Goal: Task Accomplishment & Management: Complete application form

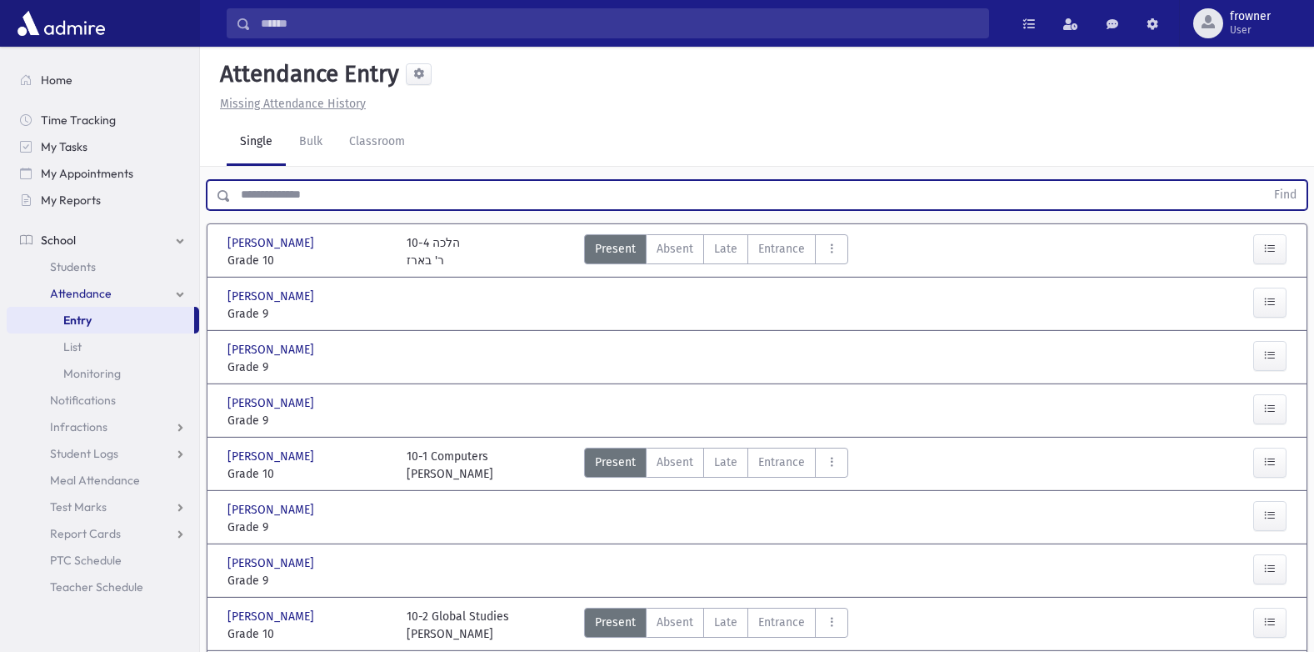
click at [417, 197] on input "text" at bounding box center [748, 195] width 1034 height 30
type input "*******"
click at [1264, 181] on button "Find" at bounding box center [1285, 195] width 42 height 28
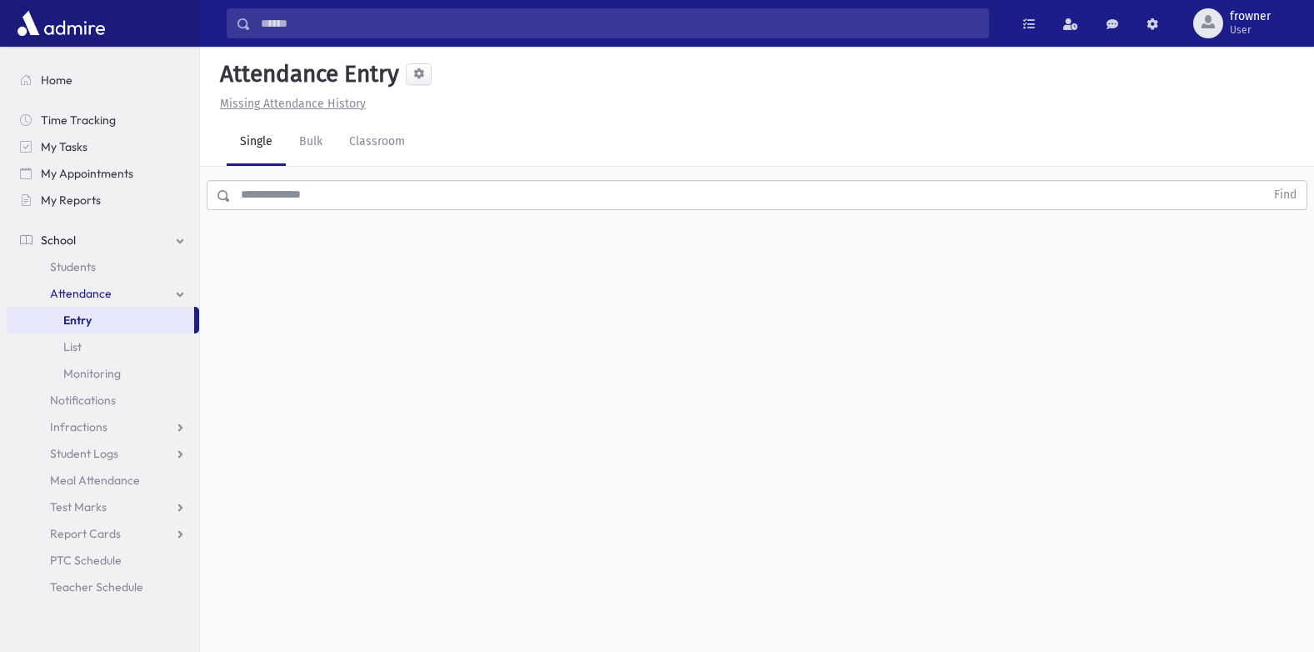
click at [510, 189] on input "text" at bounding box center [748, 195] width 1034 height 30
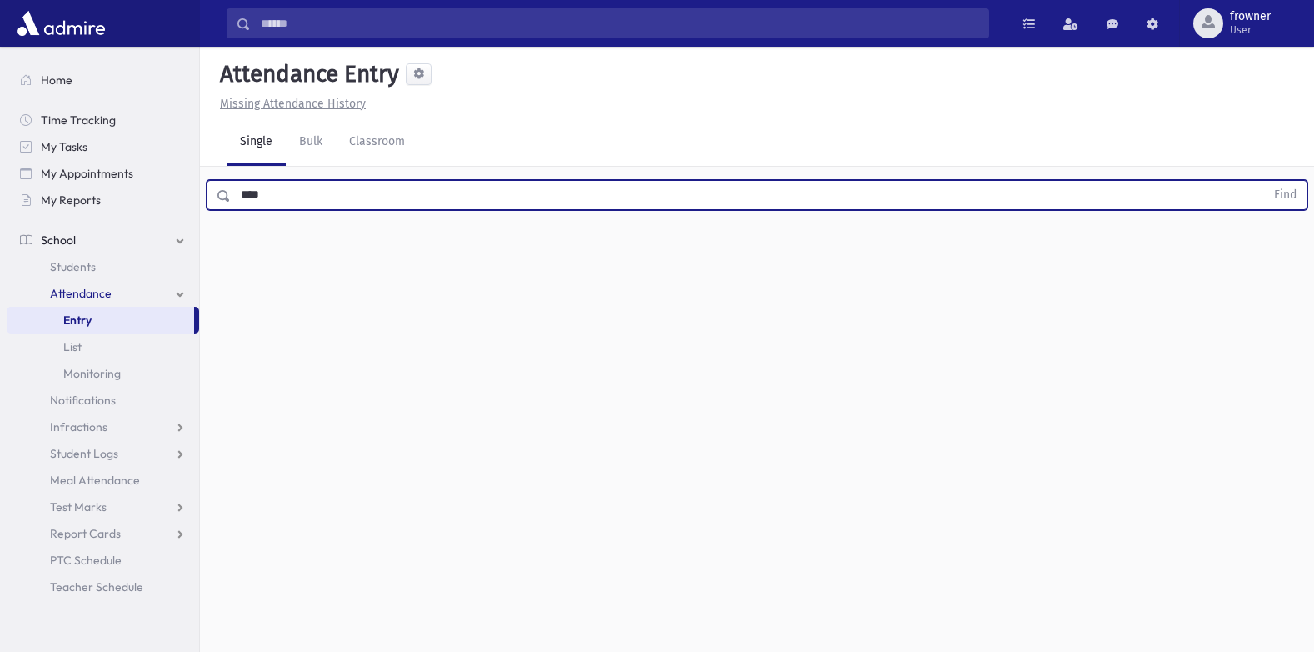
click at [1264, 181] on button "Find" at bounding box center [1285, 195] width 42 height 28
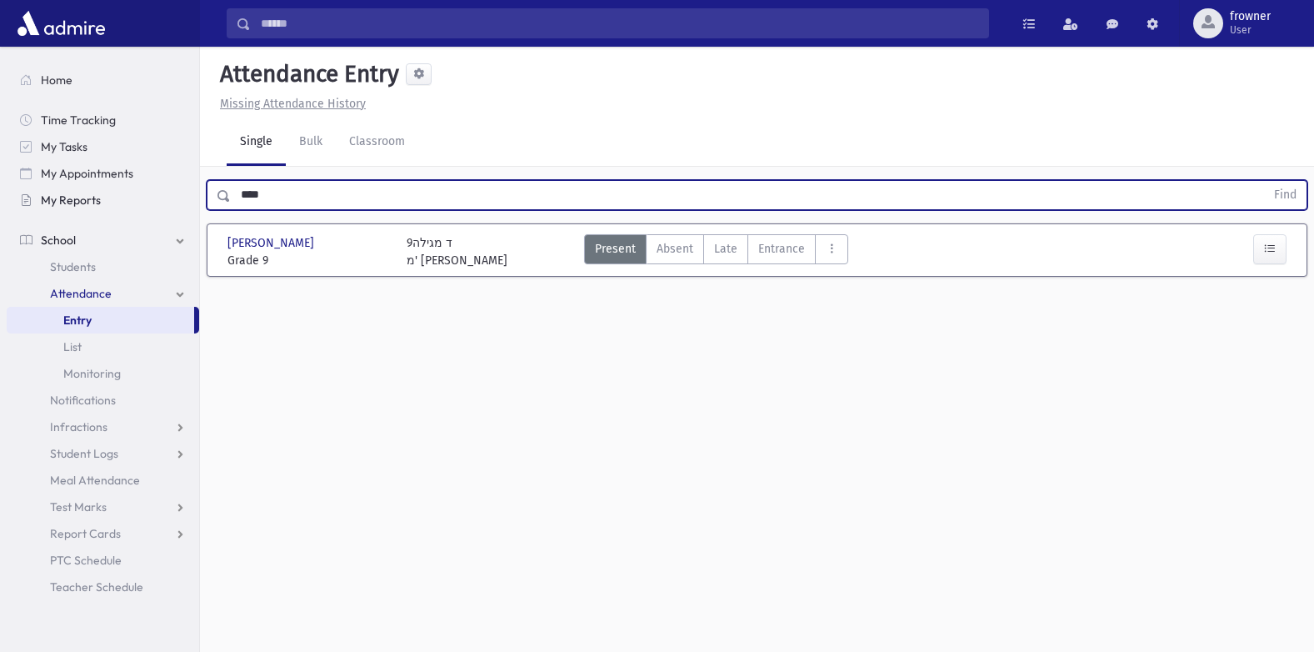
drag, startPoint x: 267, startPoint y: 203, endPoint x: 37, endPoint y: 190, distance: 231.2
click at [145, 197] on div "Search Results Students" at bounding box center [657, 344] width 1314 height 689
click at [1264, 181] on button "Find" at bounding box center [1285, 195] width 42 height 28
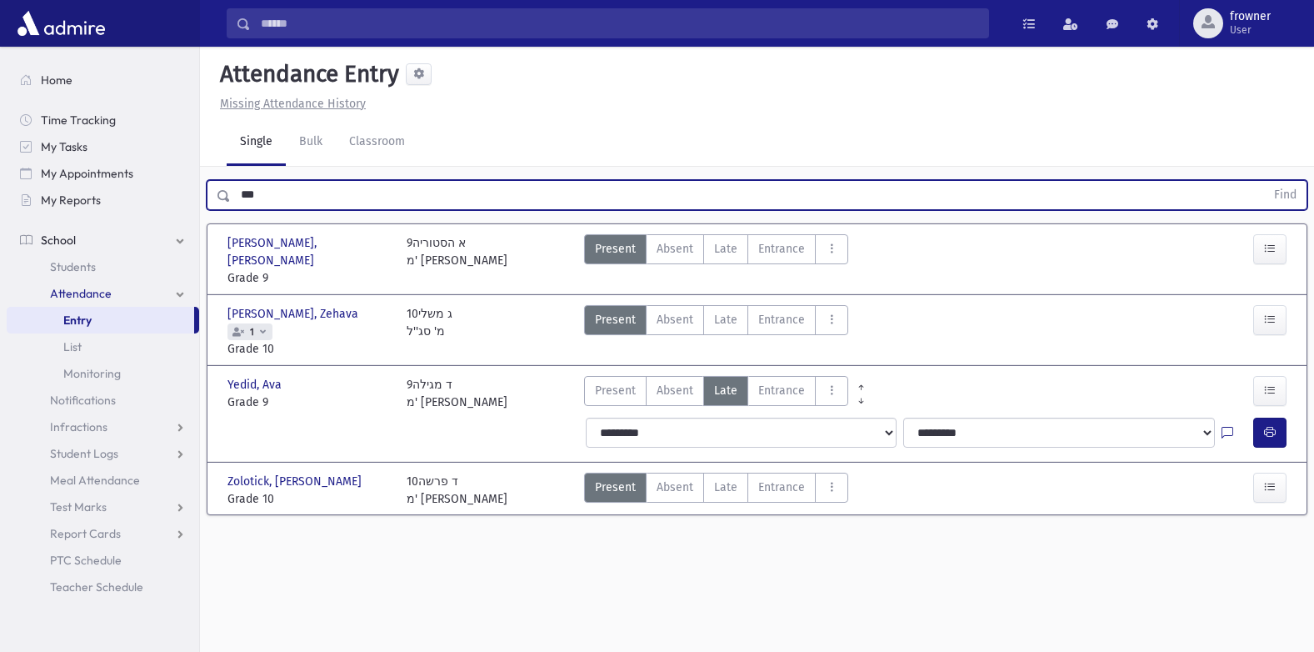
drag, startPoint x: 415, startPoint y: 207, endPoint x: 2, endPoint y: 176, distance: 413.6
click at [2, 176] on div "Search Results Students" at bounding box center [657, 344] width 1314 height 689
type input "****"
click at [1264, 181] on button "Find" at bounding box center [1285, 195] width 42 height 28
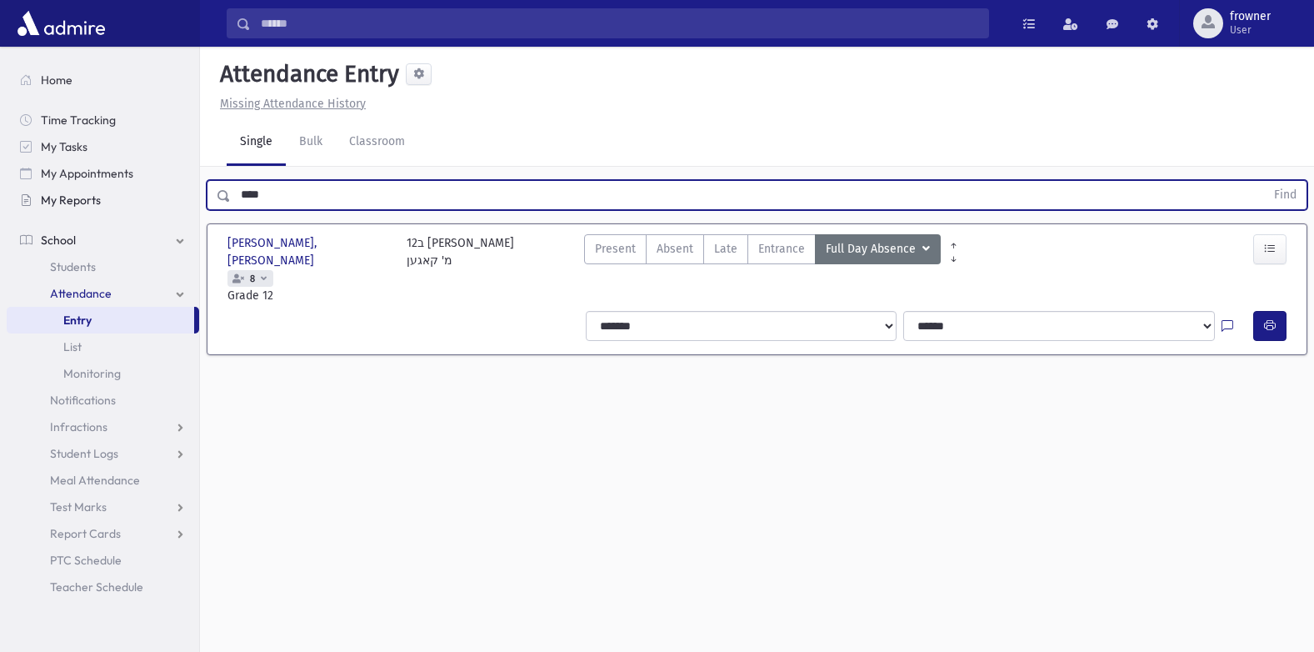
drag, startPoint x: 431, startPoint y: 202, endPoint x: 28, endPoint y: 211, distance: 402.5
click at [28, 211] on div "Search Results Students" at bounding box center [657, 344] width 1314 height 689
